Goal: Task Accomplishment & Management: Manage account settings

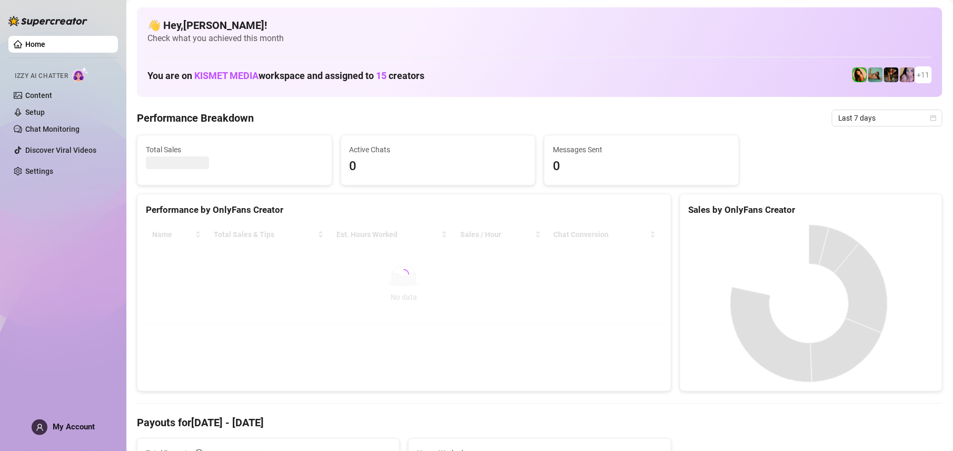
click at [72, 422] on span "My Account" at bounding box center [74, 426] width 42 height 9
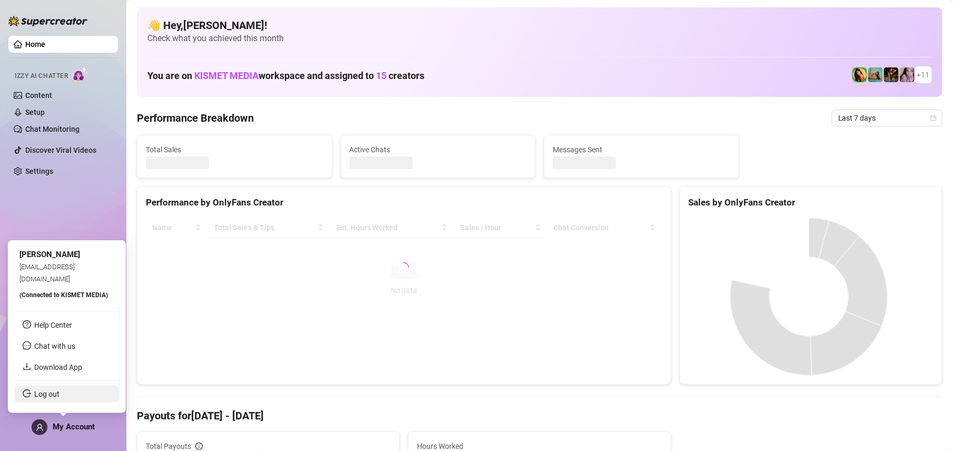
click at [51, 394] on link "Log out" at bounding box center [46, 394] width 25 height 8
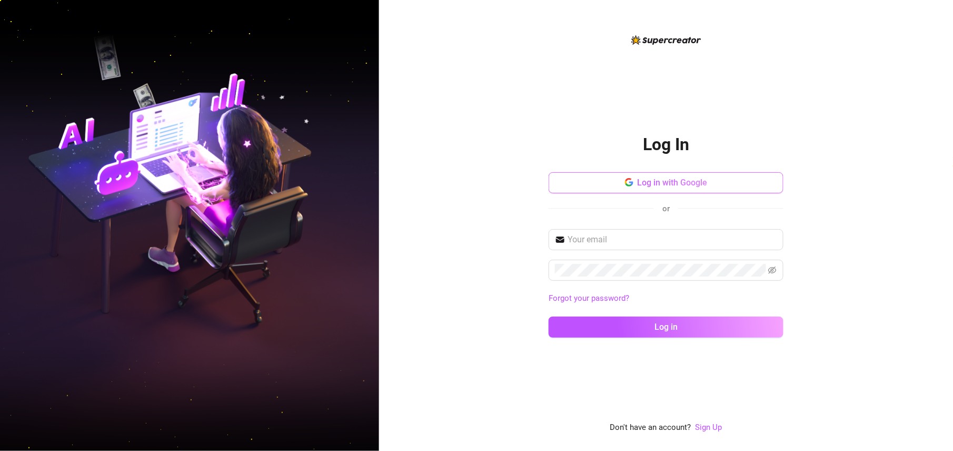
click at [660, 184] on span "Log in with Google" at bounding box center [673, 182] width 70 height 10
